Goal: Task Accomplishment & Management: Manage account settings

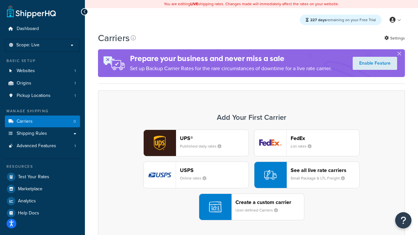
click at [252, 175] on div "UPS® Published daily rates FedEx List rates USPS Online rates See all live rate…" at bounding box center [251, 175] width 293 height 91
click at [325, 138] on header "FedEx" at bounding box center [325, 138] width 69 height 6
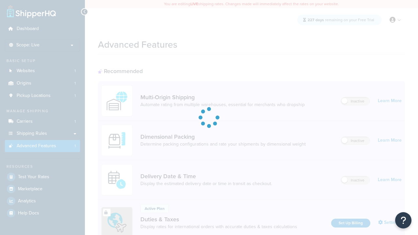
scroll to position [212, 0]
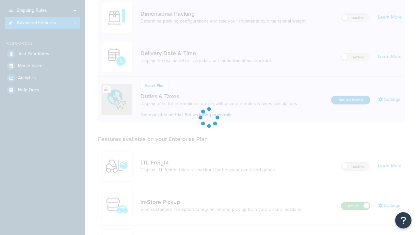
click at [356, 202] on label "Active" at bounding box center [355, 206] width 29 height 8
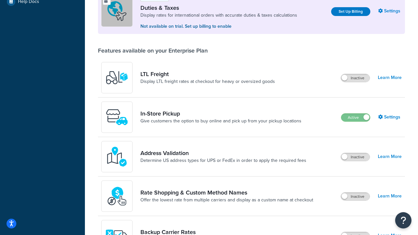
scroll to position [199, 0]
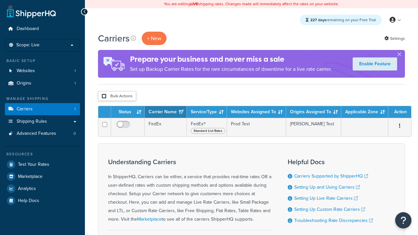
click at [104, 96] on input "checkbox" at bounding box center [104, 96] width 5 height 5
checkbox input "true"
click at [0, 0] on button "Delete" at bounding box center [0, 0] width 0 height 0
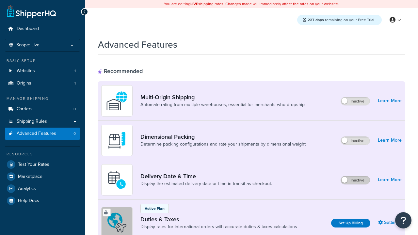
click at [355, 180] on label "Inactive" at bounding box center [355, 180] width 29 height 8
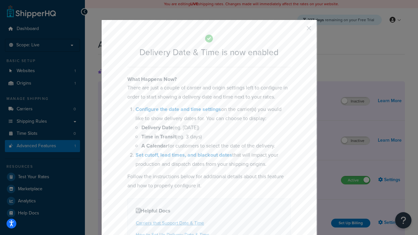
click at [299, 30] on button "button" at bounding box center [300, 31] width 2 height 2
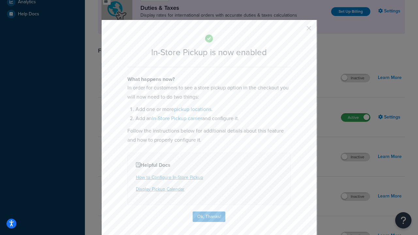
scroll to position [224, 0]
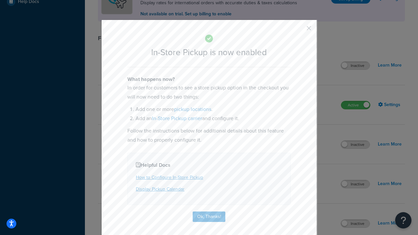
click at [299, 30] on button "button" at bounding box center [300, 31] width 2 height 2
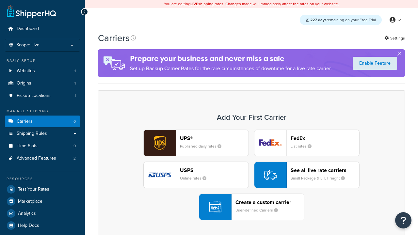
scroll to position [130, 0]
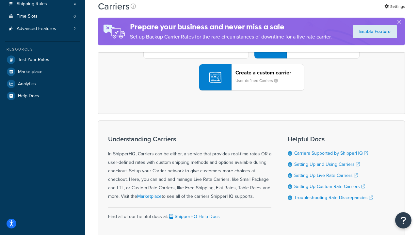
click at [252, 91] on div "UPS® Published daily rates FedEx List rates USPS Online rates See all live rate…" at bounding box center [251, 45] width 293 height 91
click at [252, 85] on div "Create a custom carrier User-defined Carriers" at bounding box center [269, 78] width 69 height 16
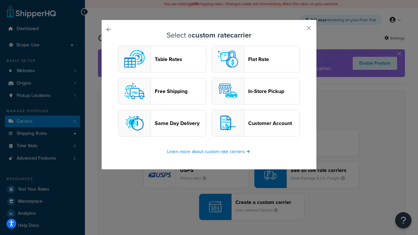
click at [256, 91] on header "In-Store Pickup" at bounding box center [273, 91] width 51 height 6
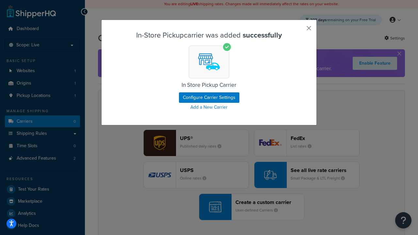
click at [299, 30] on button "button" at bounding box center [300, 31] width 2 height 2
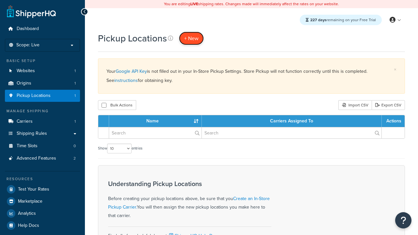
click at [191, 38] on span "+ New" at bounding box center [191, 39] width 14 height 8
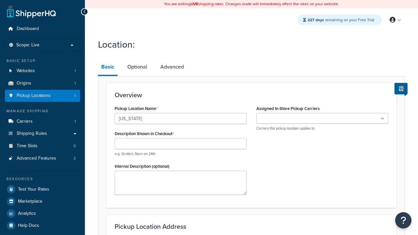
type input "[US_STATE]"
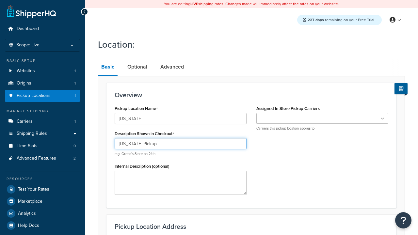
type input "California Pickup"
click at [322, 119] on ul at bounding box center [322, 118] width 132 height 11
type input "3385 Michelson Drive"
type input "Suite B"
type input "Irvine"
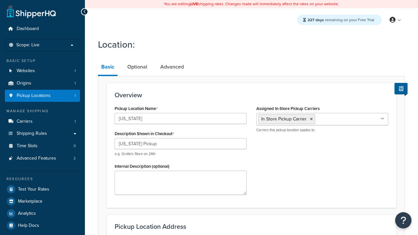
select select "5"
type input "Irvine"
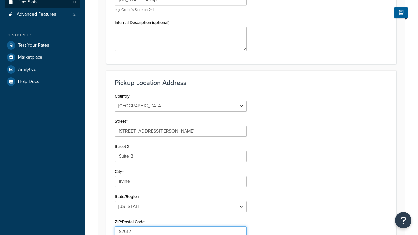
type input "92612"
click at [42, 8] on link "Time Slots 0" at bounding box center [42, 2] width 75 height 12
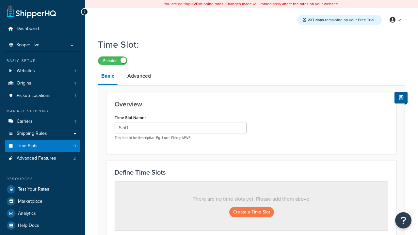
type input "Slot1"
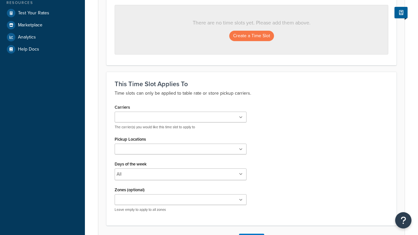
click at [181, 151] on ul at bounding box center [181, 149] width 132 height 11
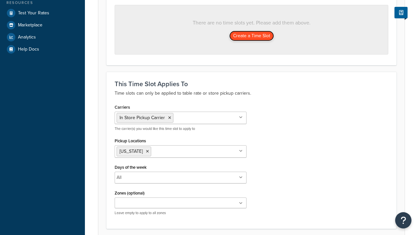
click at [252, 36] on button "Create a Time Slot" at bounding box center [251, 36] width 45 height 10
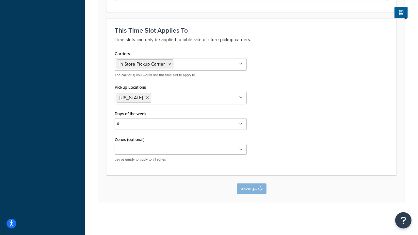
scroll to position [0, 0]
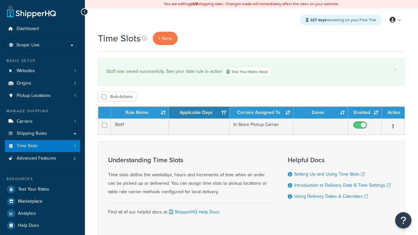
click at [140, 113] on th "Rule Name" at bounding box center [140, 113] width 58 height 12
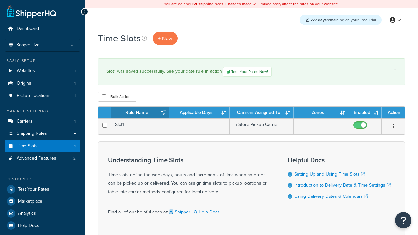
click at [199, 113] on th "Applicable Days" at bounding box center [199, 113] width 61 height 12
click at [262, 113] on th "Carriers Assigned To" at bounding box center [262, 113] width 64 height 12
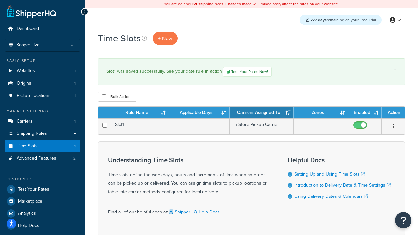
click at [321, 113] on th "Zones" at bounding box center [321, 113] width 55 height 12
click at [365, 113] on th "Enabled" at bounding box center [365, 113] width 34 height 12
click at [393, 113] on th "Action" at bounding box center [393, 113] width 23 height 12
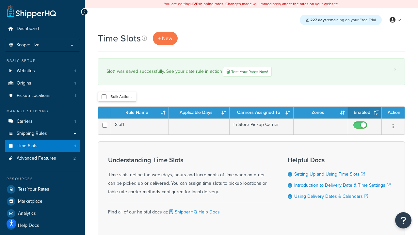
click at [393, 113] on th "Action" at bounding box center [393, 113] width 23 height 12
click at [104, 97] on input "checkbox" at bounding box center [104, 96] width 5 height 5
checkbox input "true"
click at [0, 0] on button "Delete" at bounding box center [0, 0] width 0 height 0
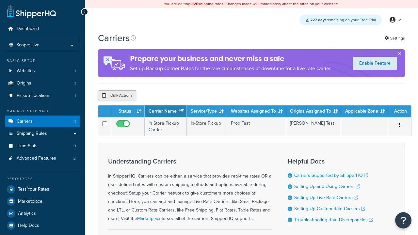
click at [104, 96] on input "checkbox" at bounding box center [104, 95] width 5 height 5
checkbox input "true"
click at [0, 0] on button "Delete" at bounding box center [0, 0] width 0 height 0
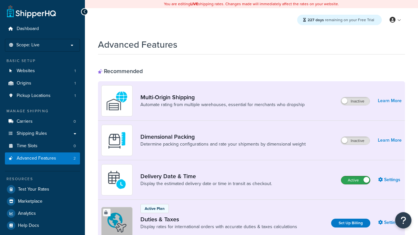
click at [356, 180] on label "Active" at bounding box center [355, 180] width 29 height 8
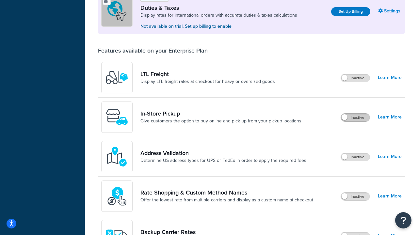
scroll to position [199, 0]
